Goal: Check status: Check status

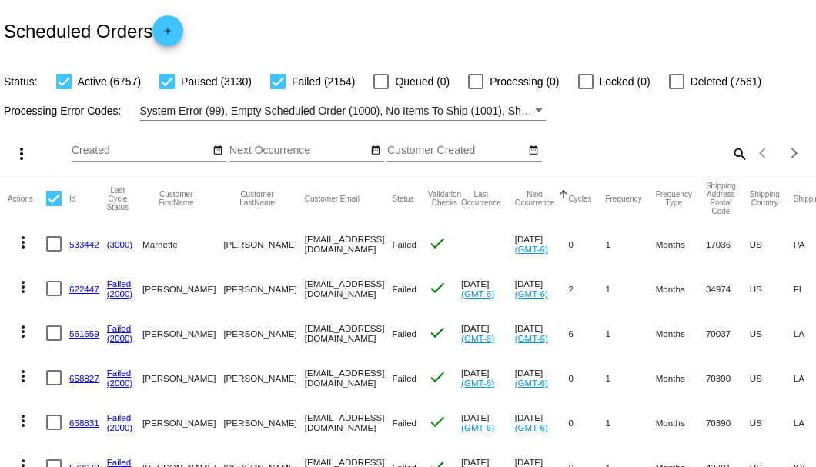
click at [731, 166] on mat-icon "search" at bounding box center [739, 154] width 18 height 24
click at [731, 157] on input "Search" at bounding box center [646, 151] width 203 height 12
paste input "[EMAIL_ADDRESS][DOMAIN_NAME]"
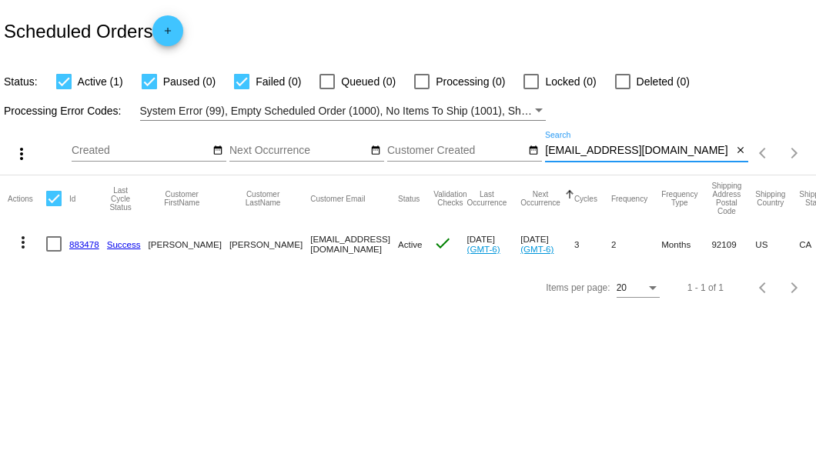
scroll to position [0, 14]
type input "[EMAIL_ADDRESS][DOMAIN_NAME]"
click at [91, 243] on link "883478" at bounding box center [84, 244] width 30 height 10
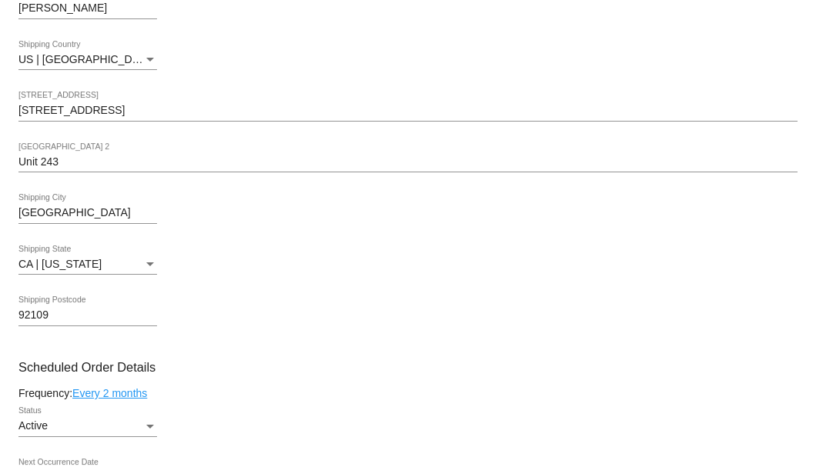
scroll to position [718, 0]
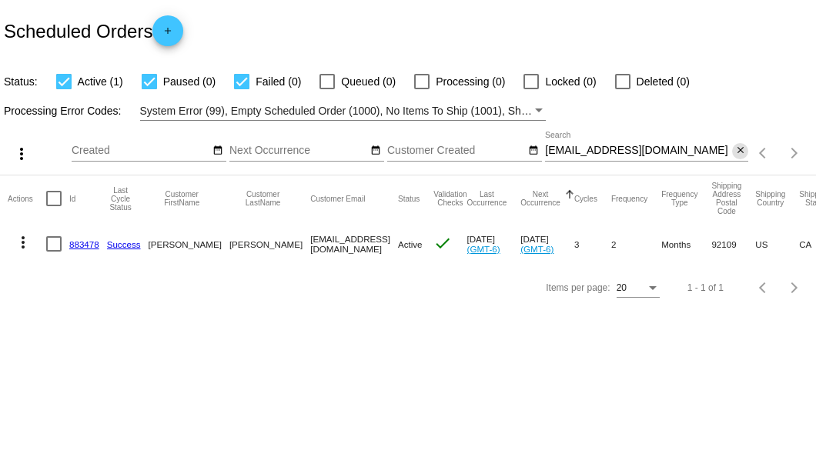
click at [738, 152] on mat-icon "close" at bounding box center [740, 151] width 11 height 12
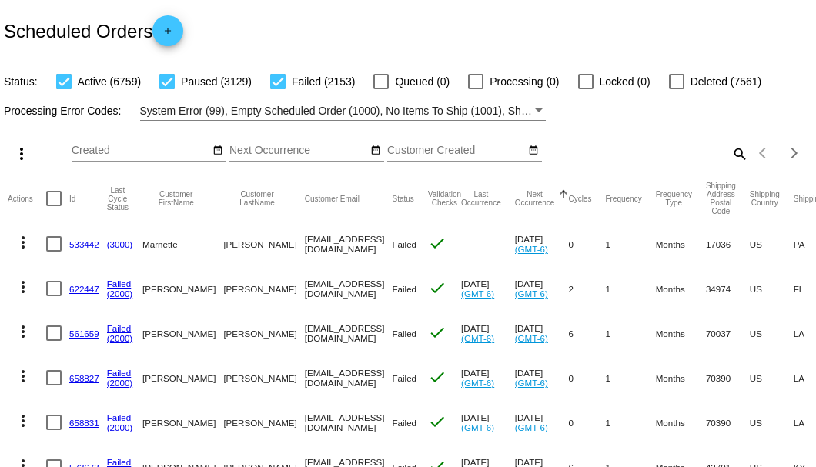
scroll to position [409, 0]
